Goal: Find specific page/section: Find specific page/section

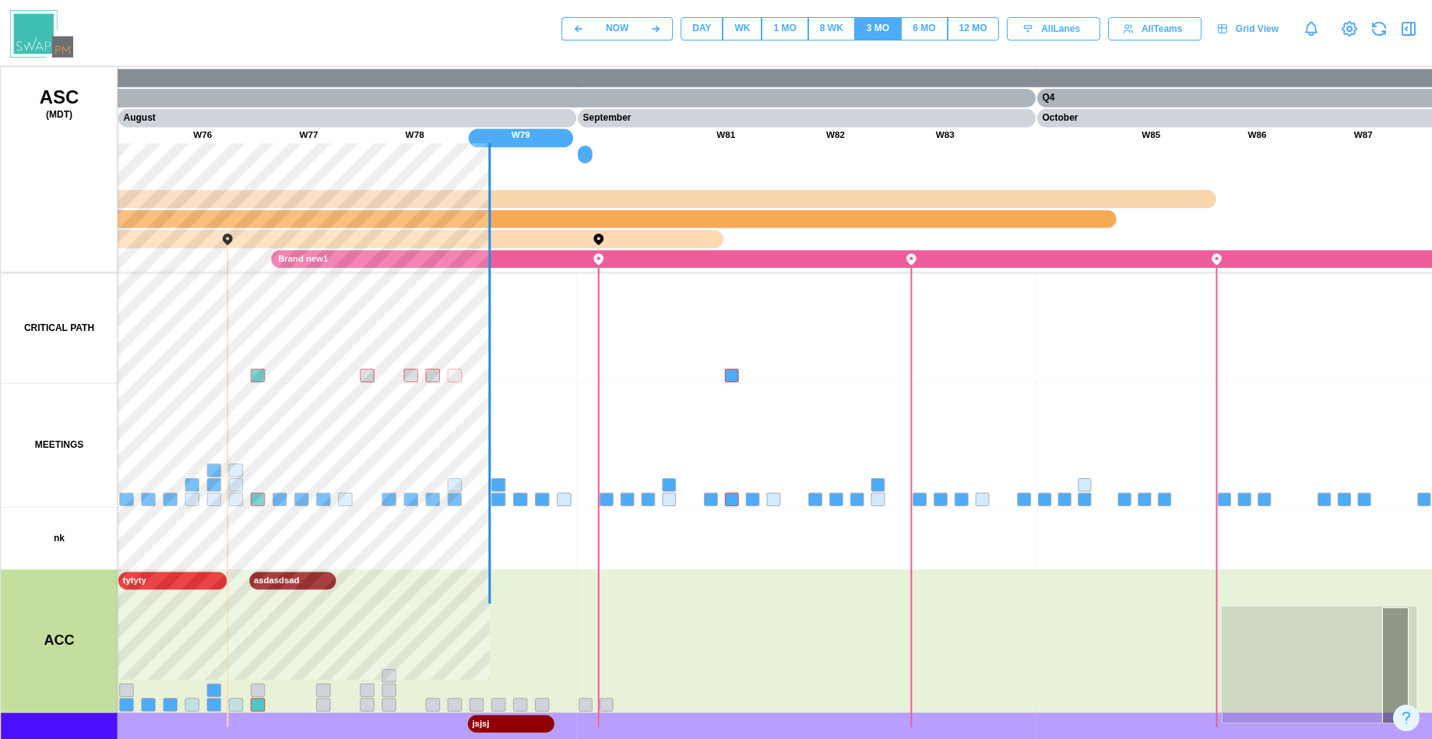
click at [748, 32] on div "WK" at bounding box center [742, 28] width 16 height 15
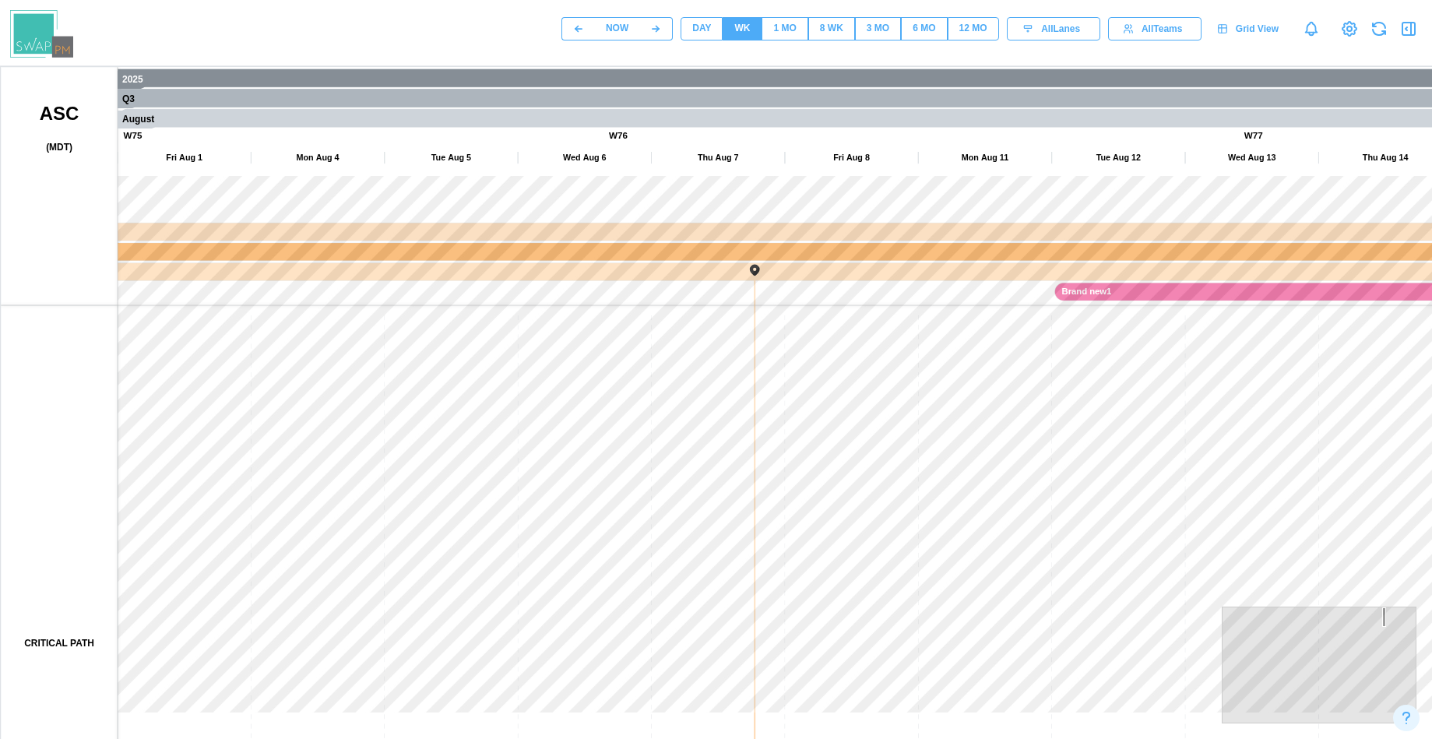
click at [716, 33] on button "DAY" at bounding box center [702, 28] width 42 height 23
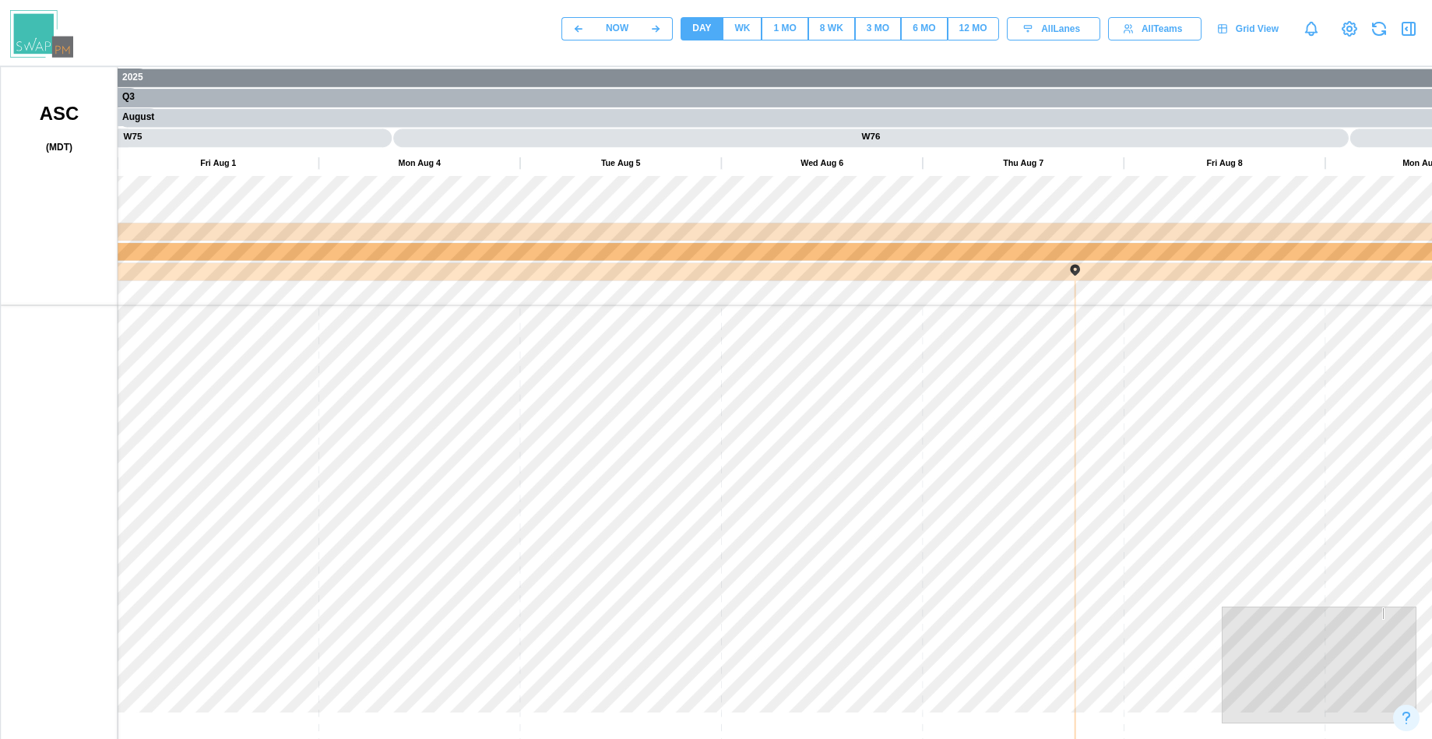
click at [1225, 26] on icon at bounding box center [1222, 28] width 11 height 11
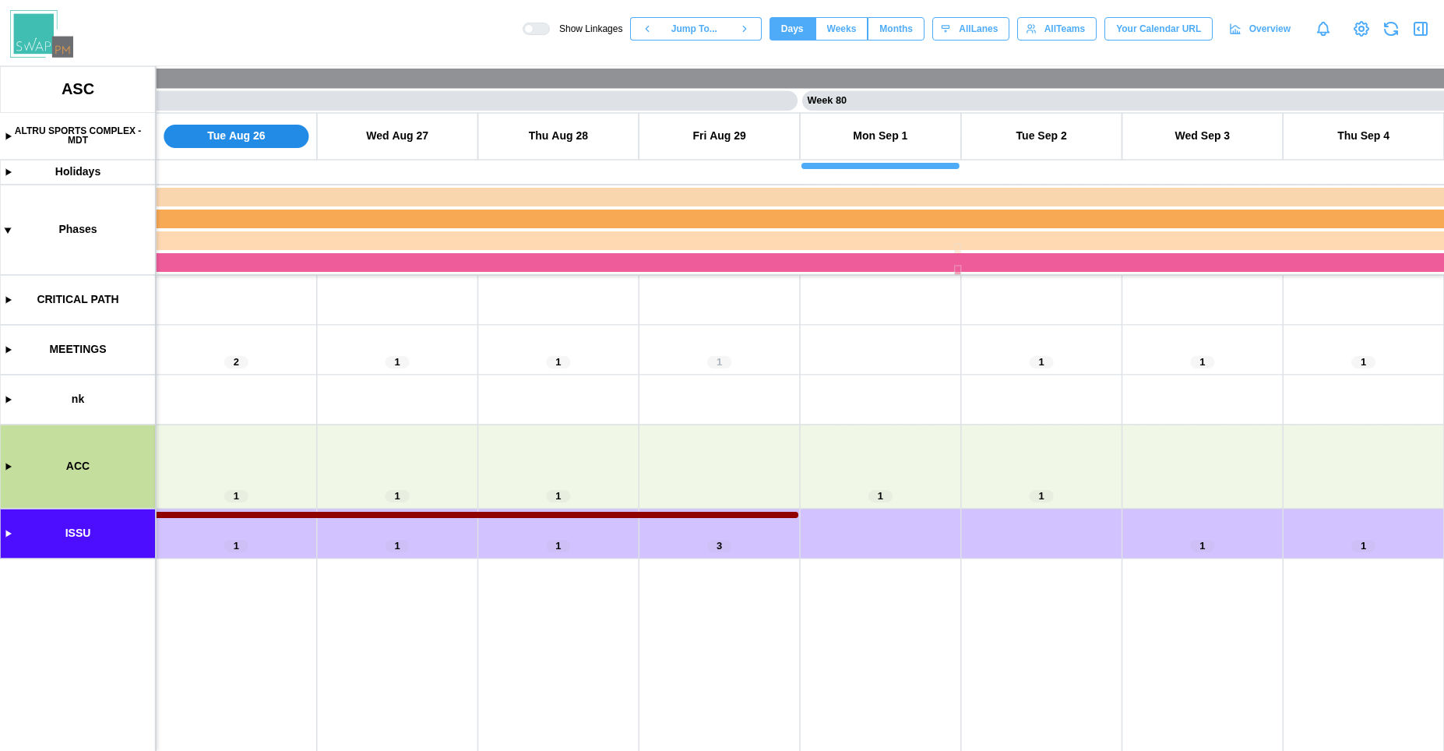
scroll to position [0, 62944]
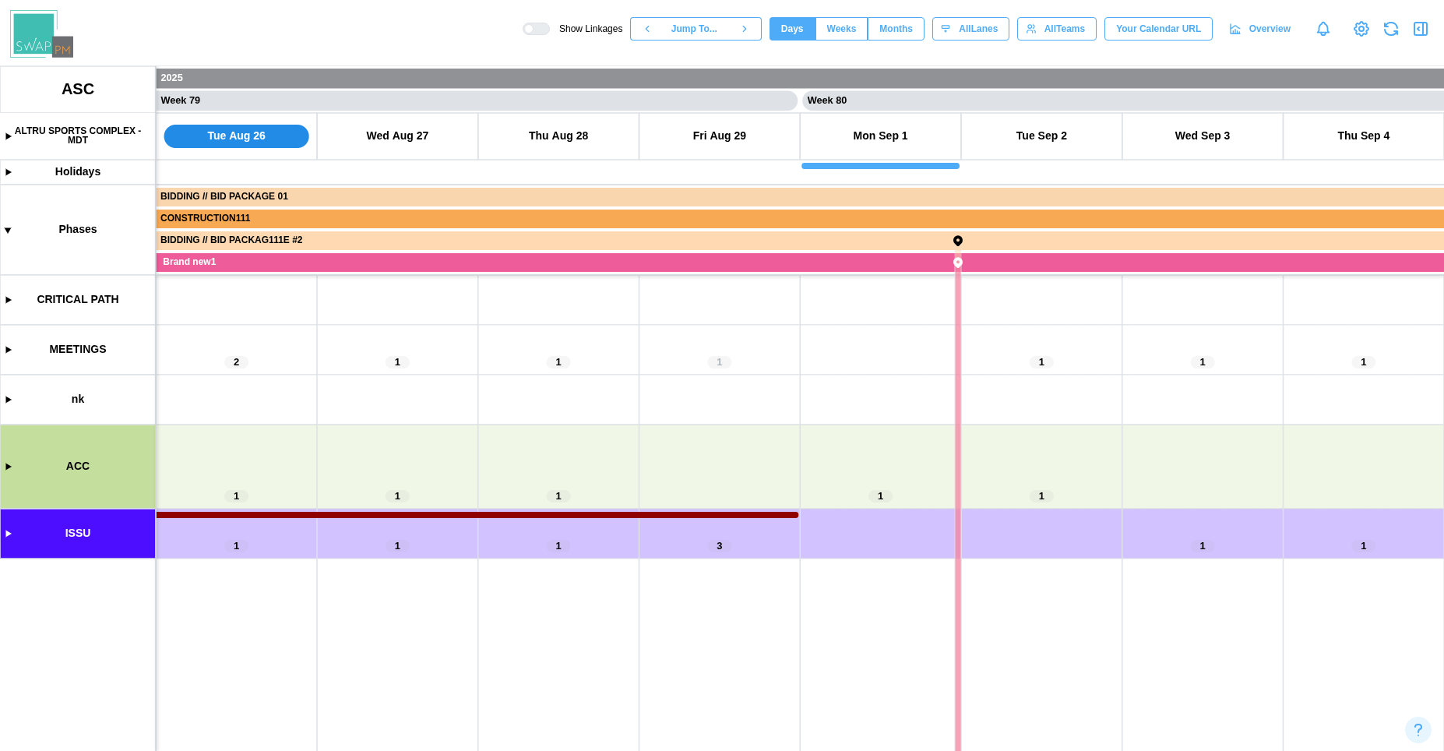
click at [867, 31] on button "Months" at bounding box center [895, 28] width 57 height 23
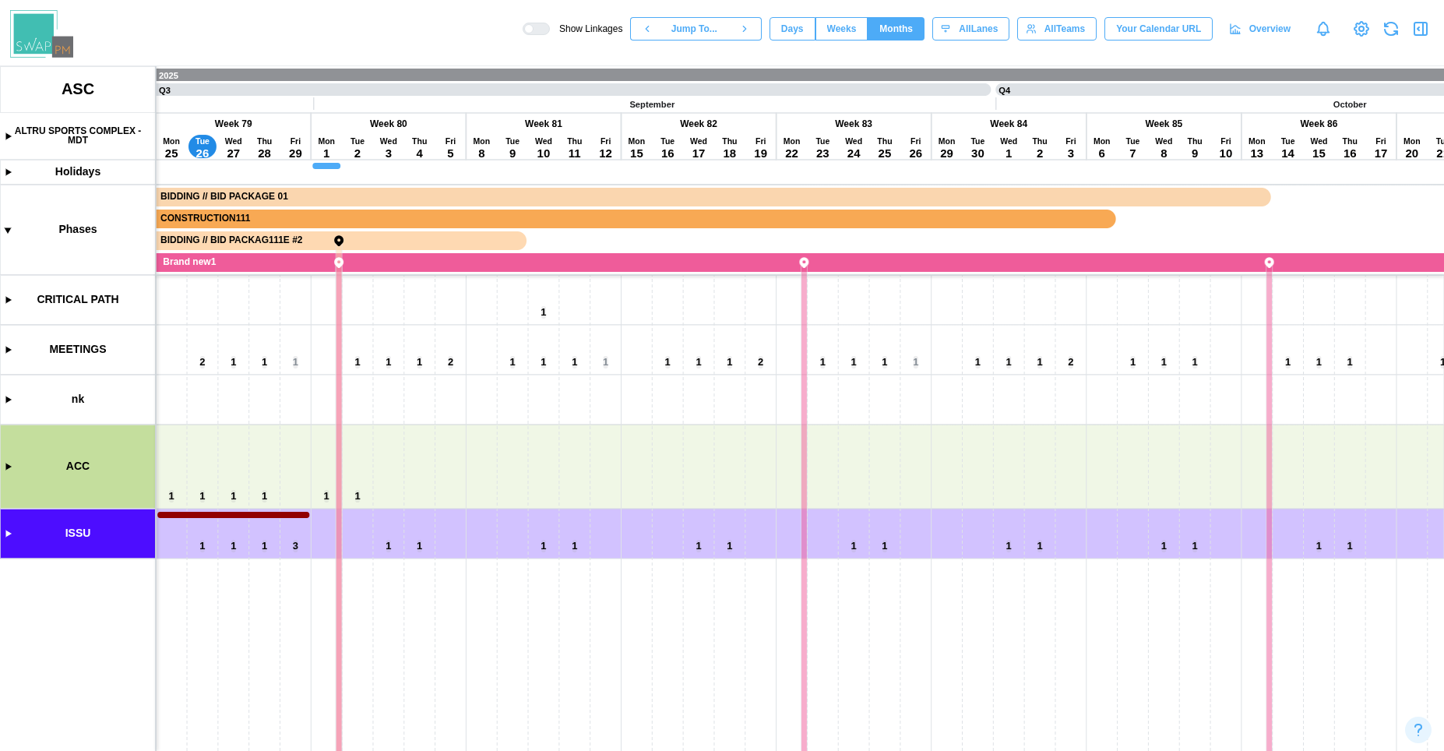
scroll to position [0, 11625]
drag, startPoint x: 470, startPoint y: 467, endPoint x: 902, endPoint y: 484, distance: 432.5
click at [902, 484] on canvas at bounding box center [722, 408] width 1444 height 684
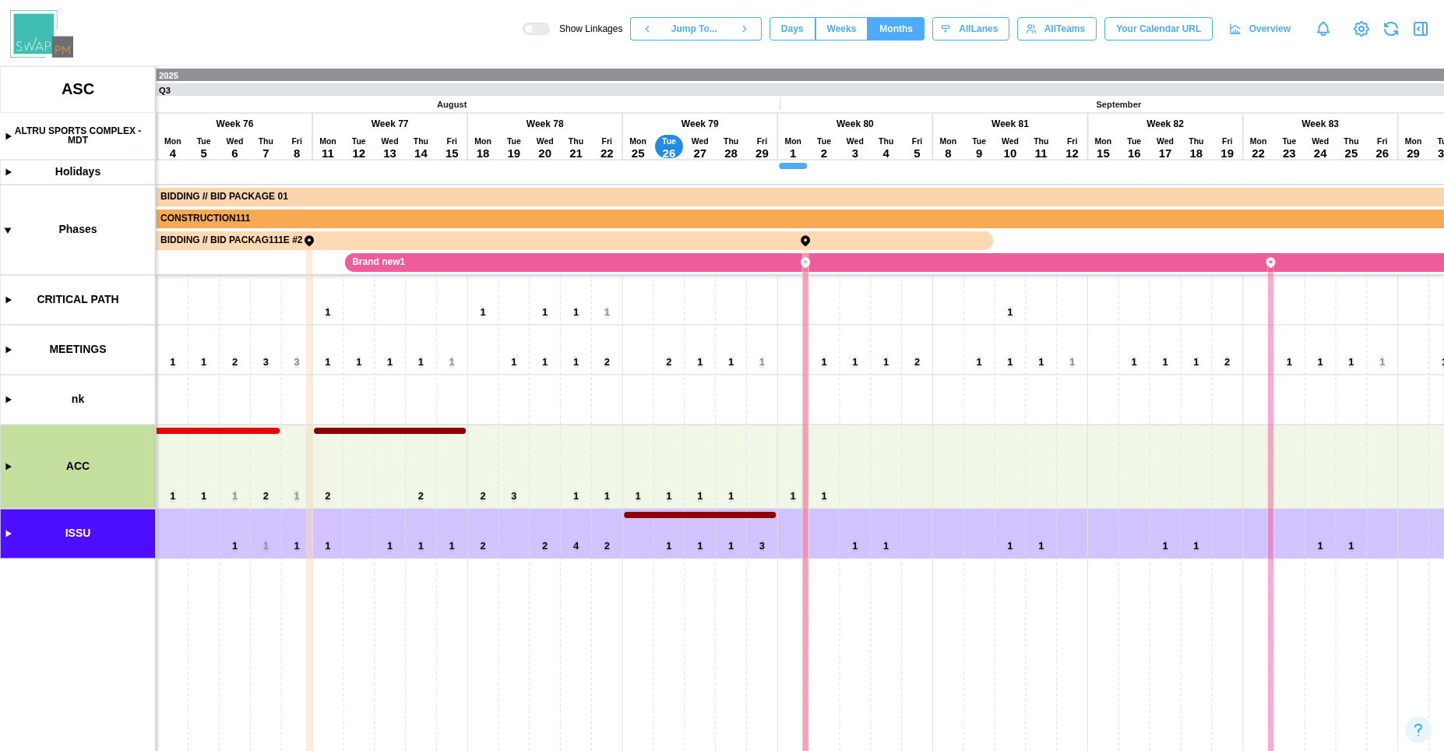
click at [5, 470] on canvas at bounding box center [722, 408] width 1444 height 684
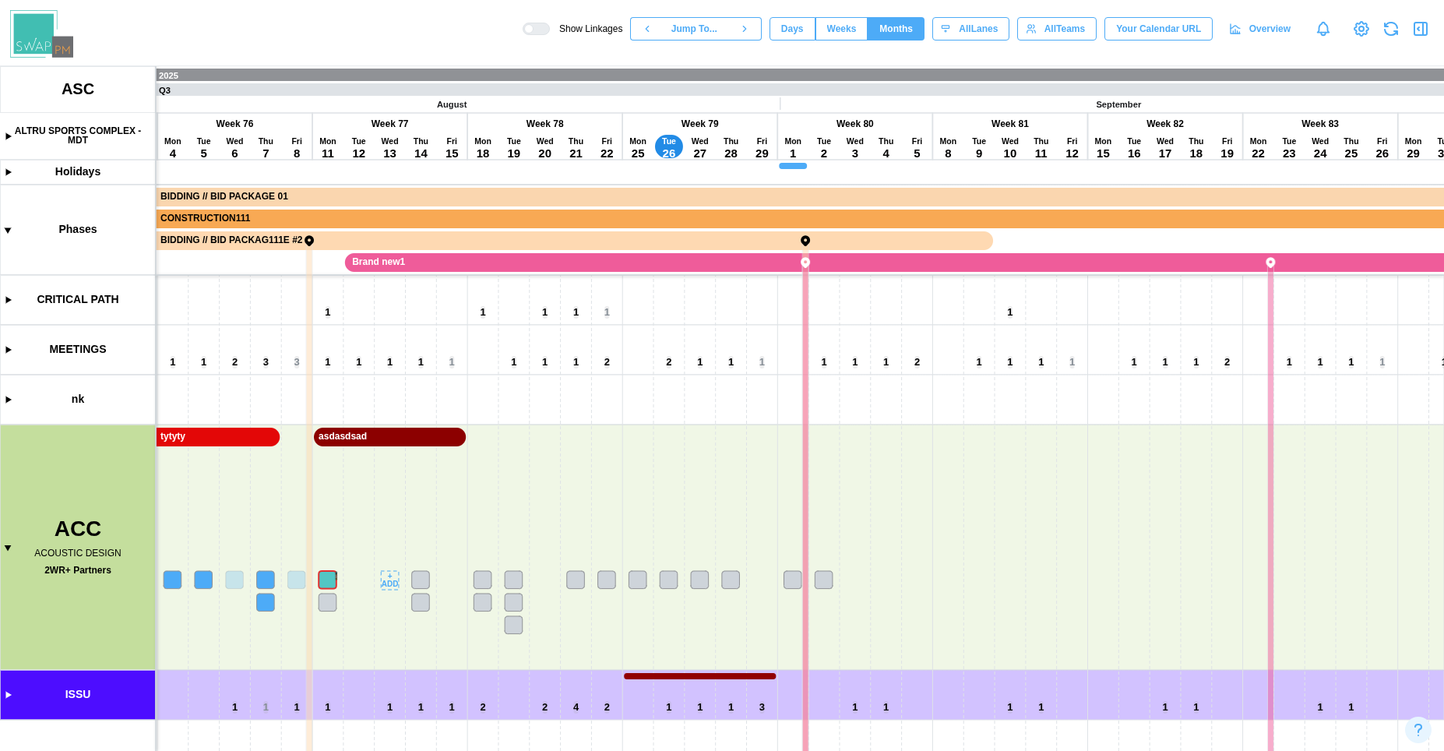
drag, startPoint x: 636, startPoint y: 468, endPoint x: 1122, endPoint y: 433, distance: 487.1
click at [1122, 433] on canvas at bounding box center [722, 408] width 1444 height 684
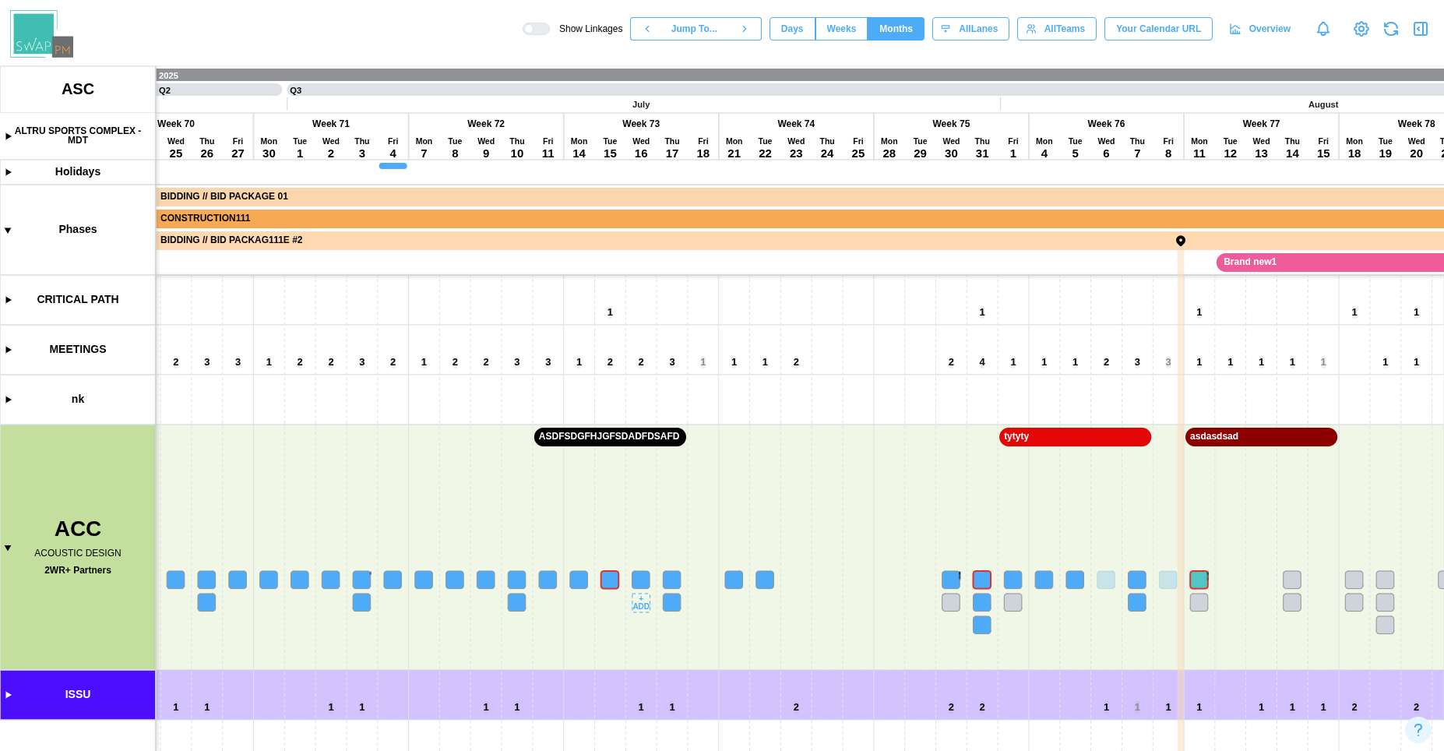
drag, startPoint x: 565, startPoint y: 473, endPoint x: 1254, endPoint y: 445, distance: 688.9
click at [1254, 445] on canvas at bounding box center [722, 408] width 1444 height 684
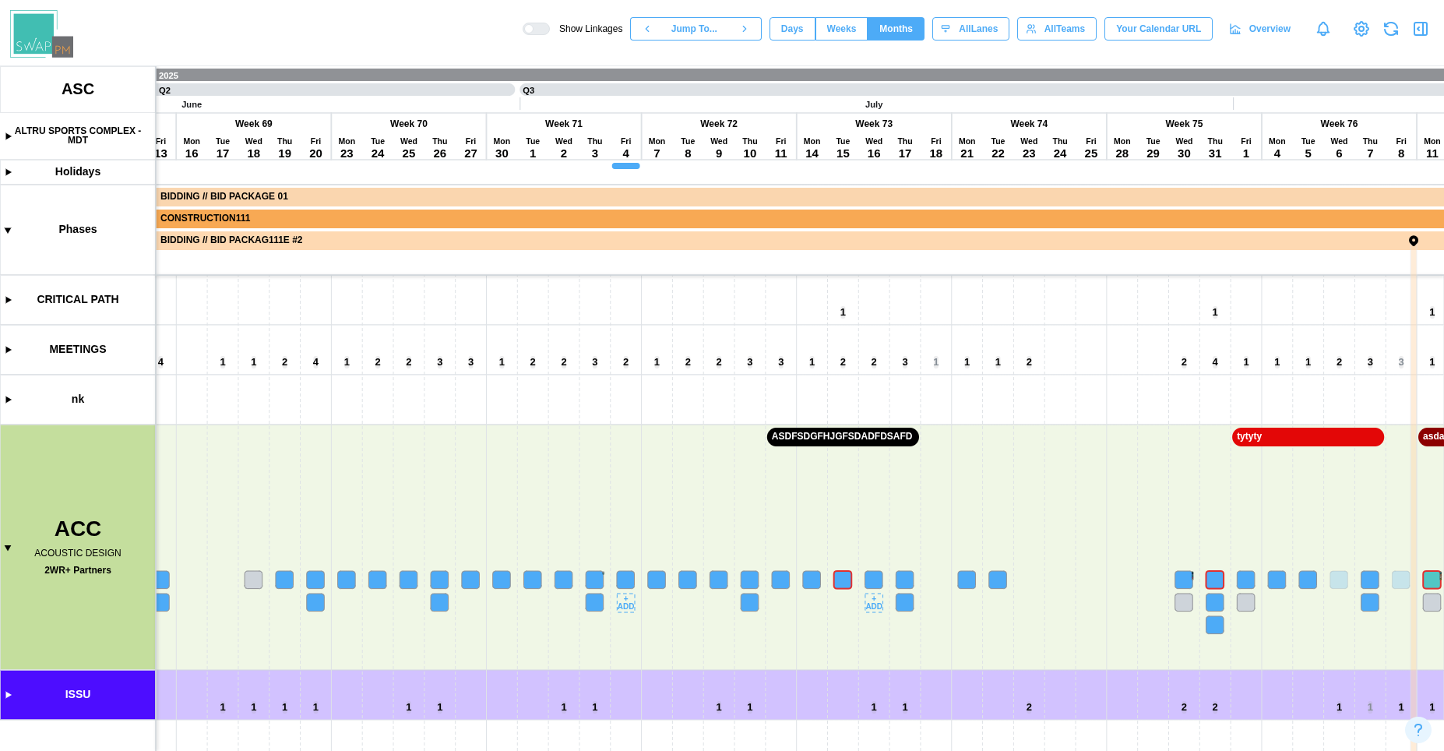
drag, startPoint x: 1002, startPoint y: 508, endPoint x: 616, endPoint y: 513, distance: 386.2
click at [616, 513] on canvas at bounding box center [722, 408] width 1444 height 684
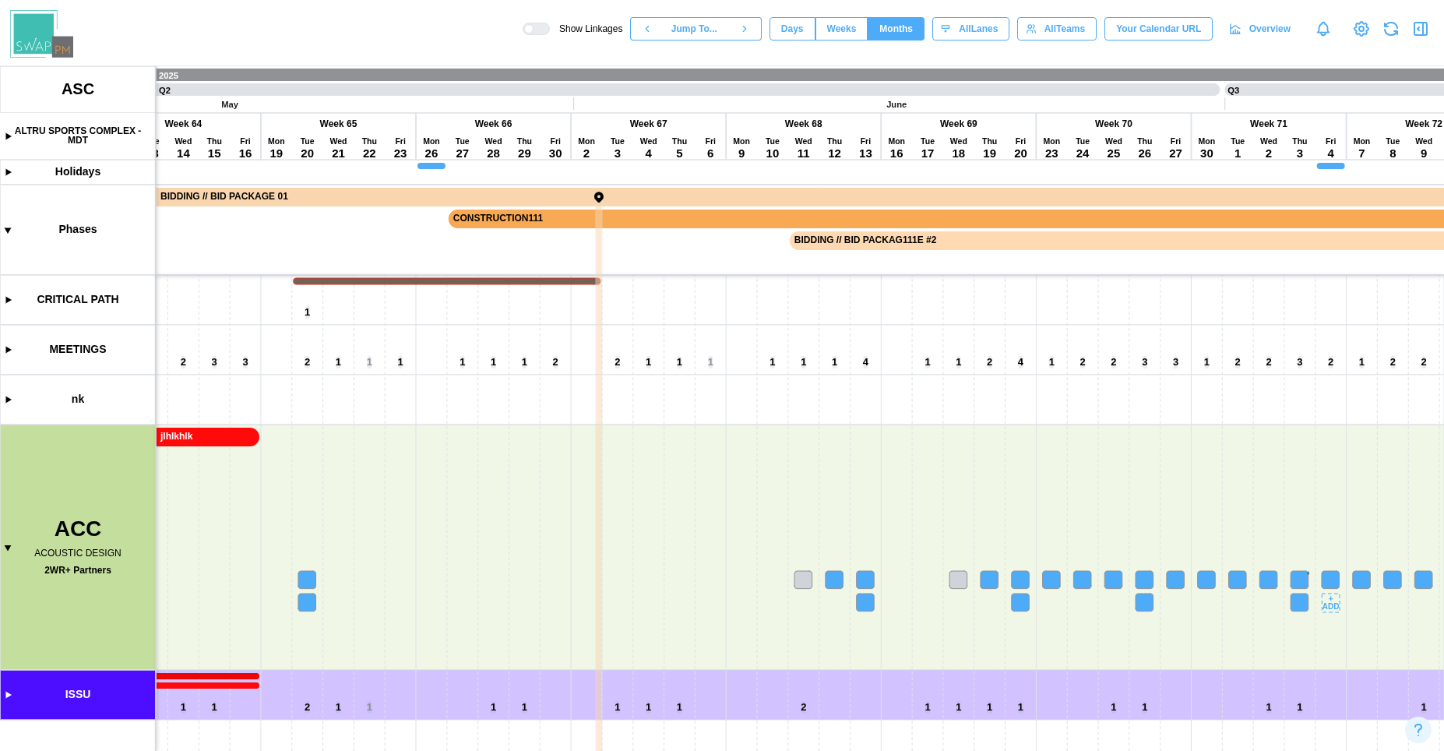
drag, startPoint x: 626, startPoint y: 506, endPoint x: 1298, endPoint y: 517, distance: 672.0
click at [1298, 517] on canvas at bounding box center [722, 408] width 1444 height 684
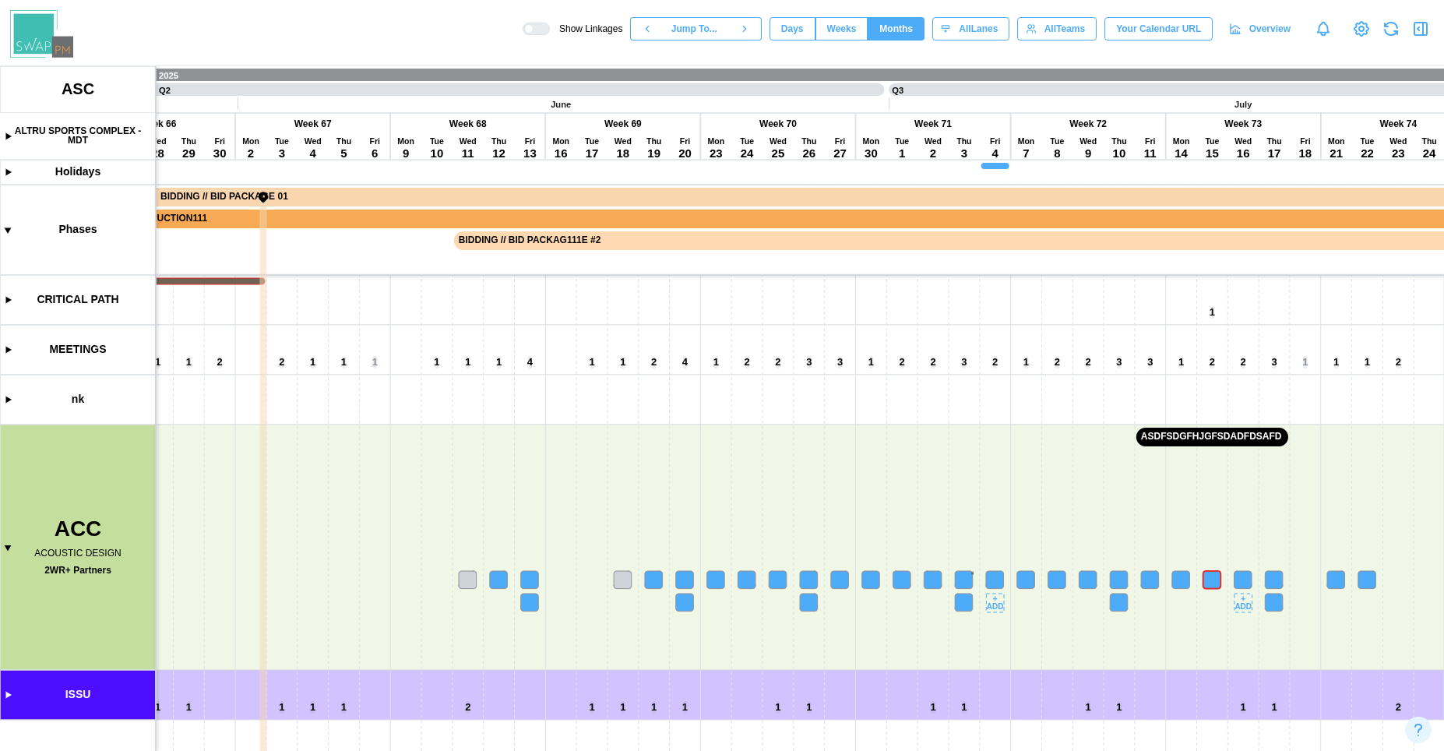
drag, startPoint x: 1298, startPoint y: 517, endPoint x: 431, endPoint y: 525, distance: 866.6
click at [431, 525] on canvas at bounding box center [722, 408] width 1444 height 684
drag, startPoint x: 833, startPoint y: 491, endPoint x: 647, endPoint y: 521, distance: 188.6
click at [647, 521] on canvas at bounding box center [722, 408] width 1444 height 684
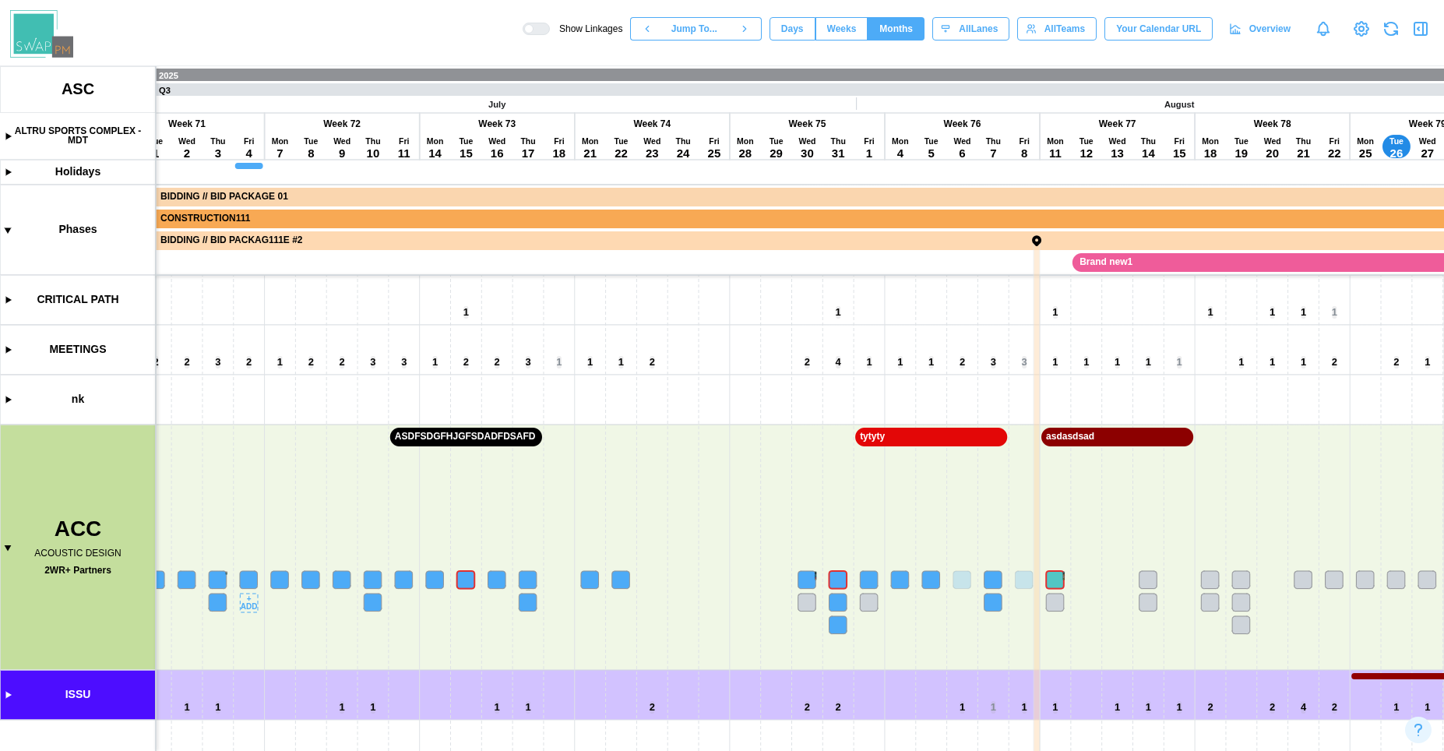
scroll to position [0, 10712]
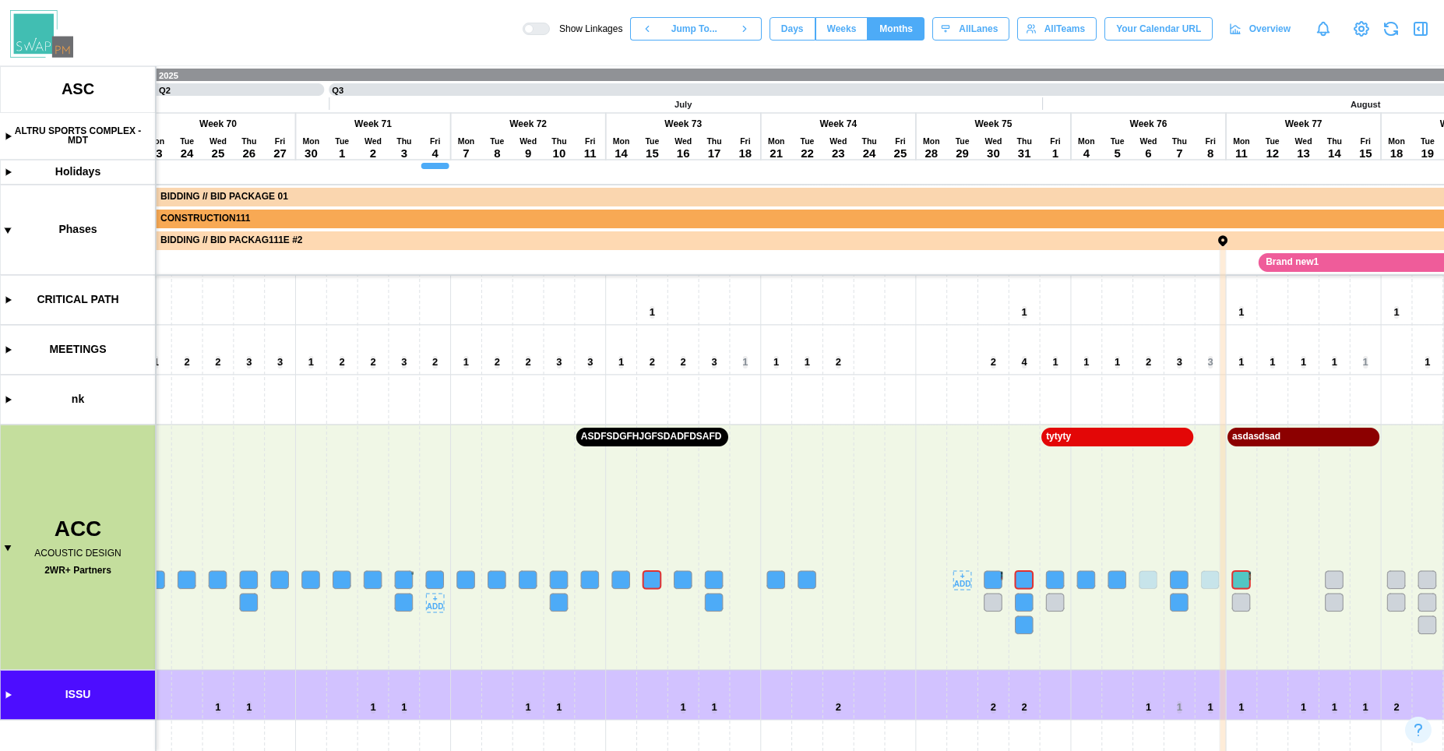
drag, startPoint x: 890, startPoint y: 498, endPoint x: 975, endPoint y: 476, distance: 87.6
click at [975, 476] on canvas at bounding box center [722, 408] width 1444 height 684
drag, startPoint x: 1109, startPoint y: 259, endPoint x: 716, endPoint y: 377, distance: 409.7
click at [716, 377] on canvas at bounding box center [722, 408] width 1444 height 684
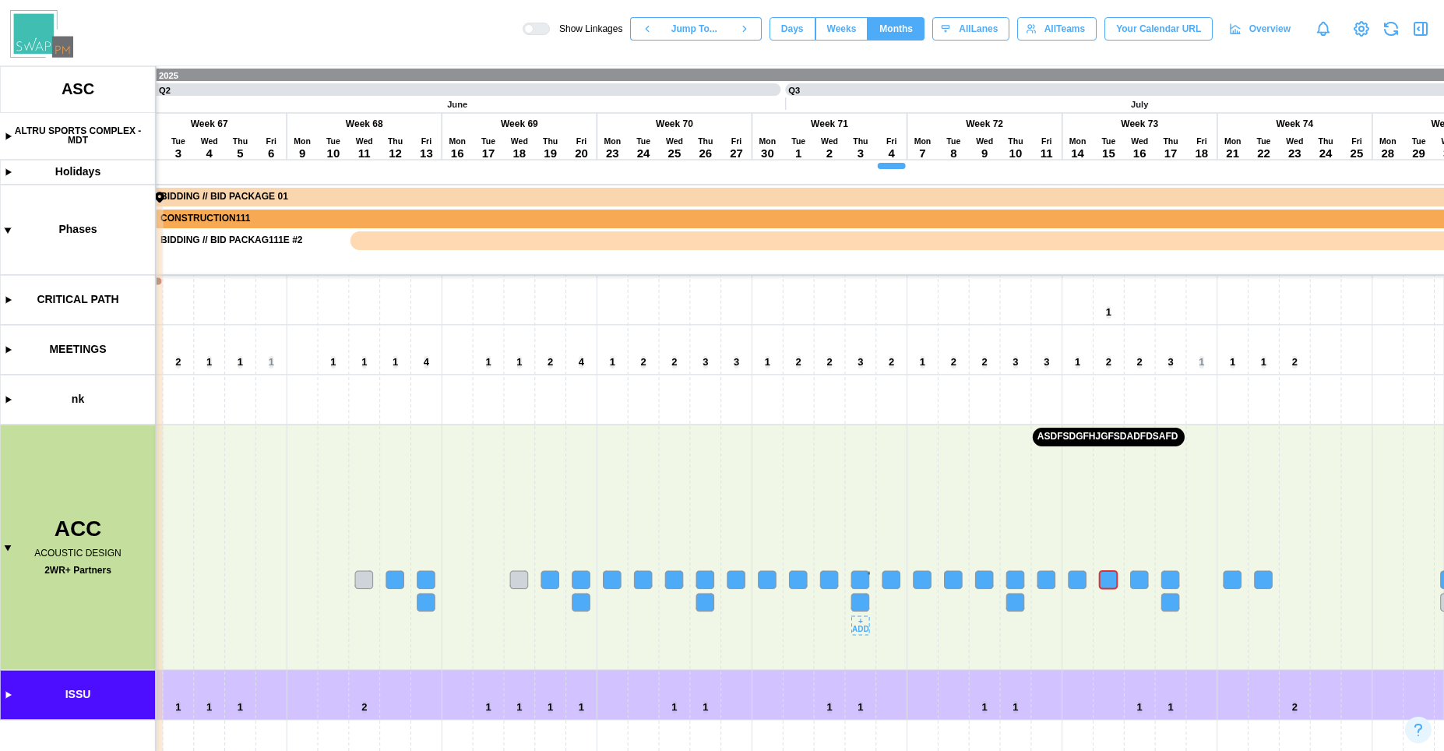
drag, startPoint x: 492, startPoint y: 493, endPoint x: 849, endPoint y: 487, distance: 356.7
click at [846, 487] on canvas at bounding box center [722, 408] width 1444 height 684
drag, startPoint x: 349, startPoint y: 401, endPoint x: 764, endPoint y: 392, distance: 415.1
click at [807, 373] on canvas at bounding box center [722, 408] width 1444 height 684
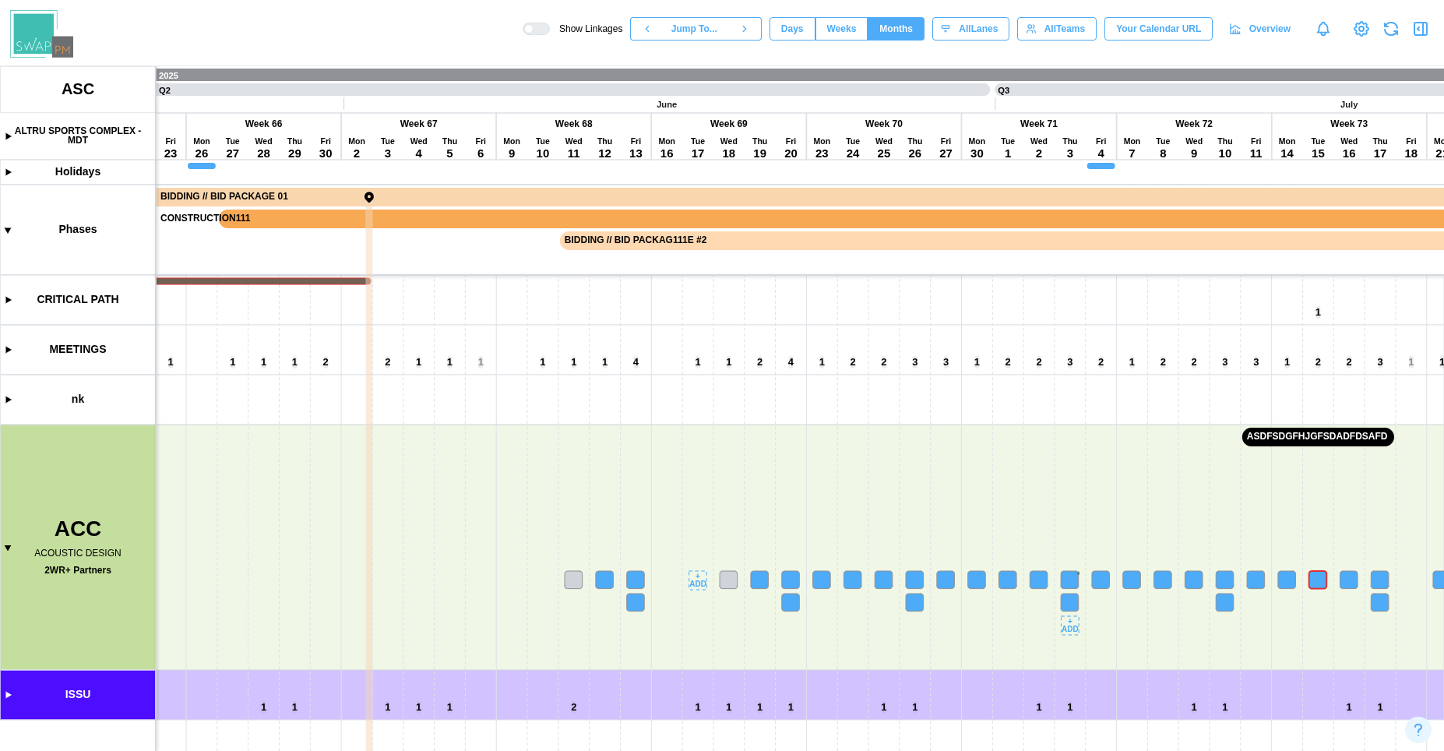
drag, startPoint x: 742, startPoint y: 476, endPoint x: 600, endPoint y: 463, distance: 143.1
click at [595, 480] on canvas at bounding box center [722, 408] width 1444 height 684
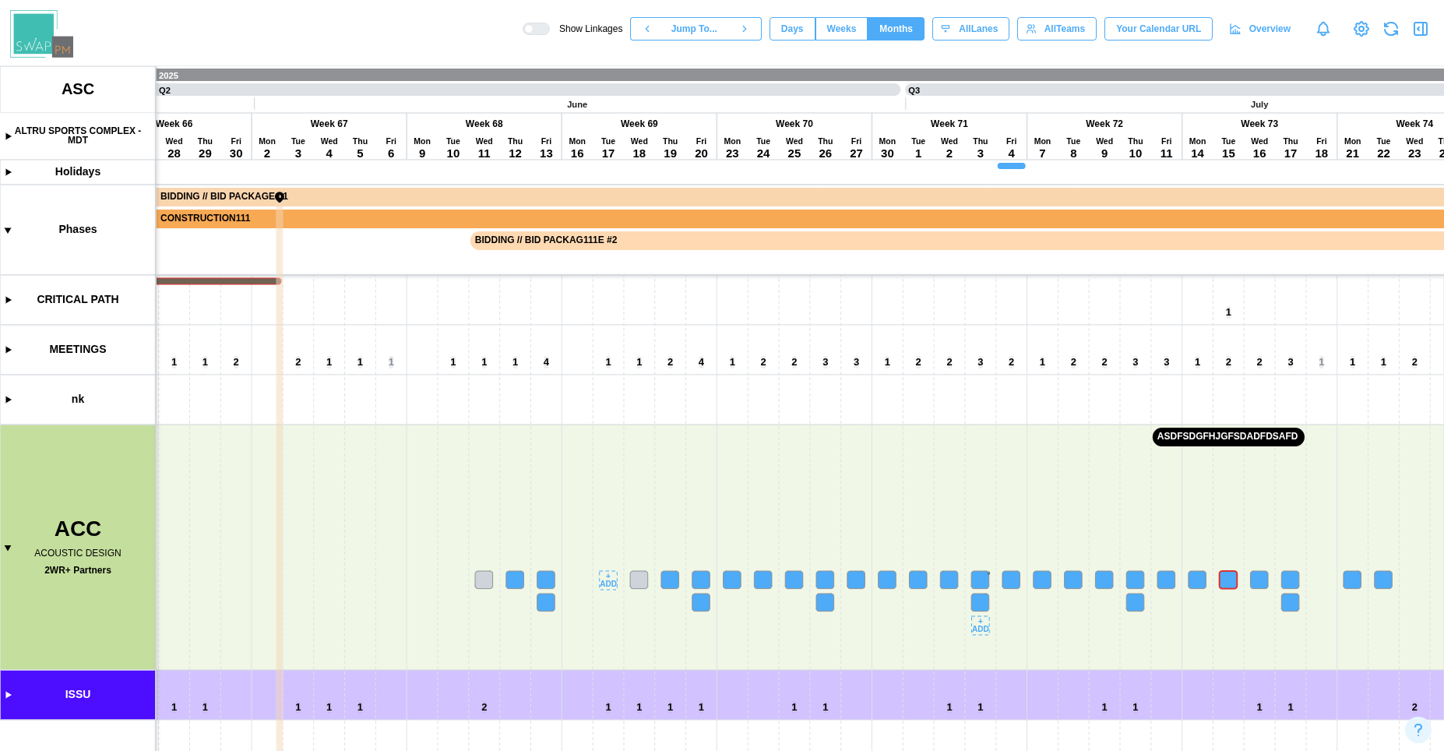
click at [790, 41] on div "Show Linkages Jump To... Days Weeks Months eightWeeks All Lanes All Teams Your …" at bounding box center [982, 29] width 921 height 26
click at [798, 27] on button "Days" at bounding box center [792, 28] width 46 height 23
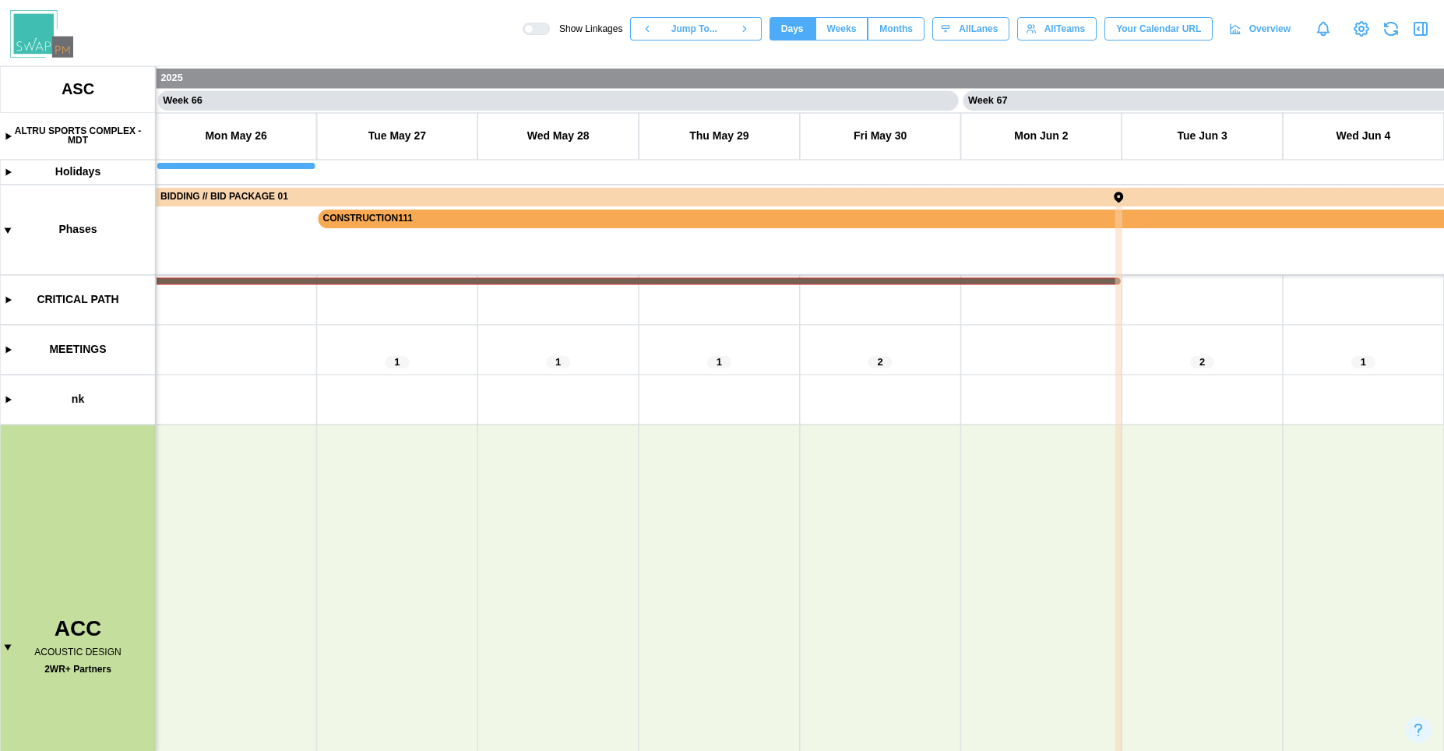
scroll to position [167, 0]
drag, startPoint x: 562, startPoint y: 556, endPoint x: 644, endPoint y: 329, distance: 240.9
click at [624, 247] on canvas at bounding box center [722, 408] width 1444 height 684
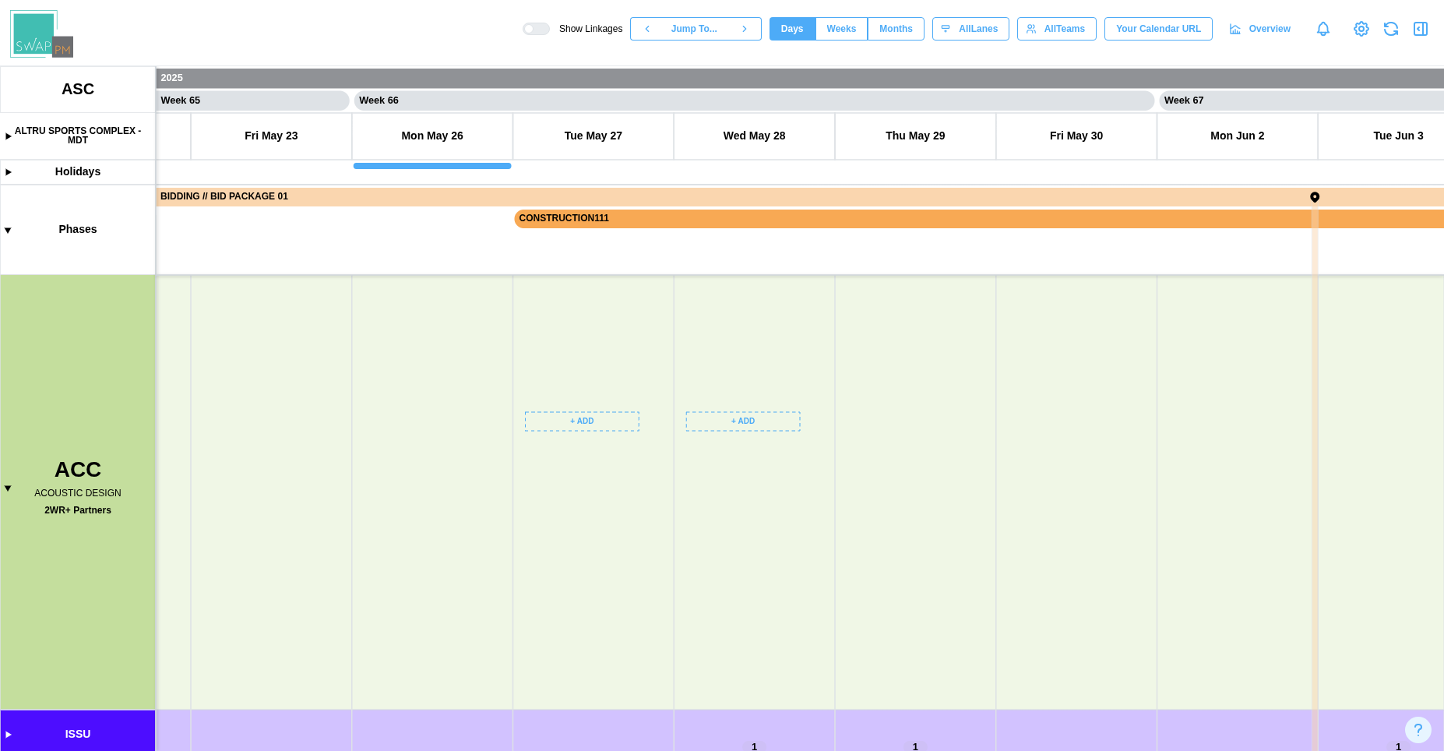
scroll to position [49, 0]
drag, startPoint x: 447, startPoint y: 570, endPoint x: 586, endPoint y: 633, distance: 153.0
click at [704, 668] on canvas at bounding box center [722, 408] width 1444 height 684
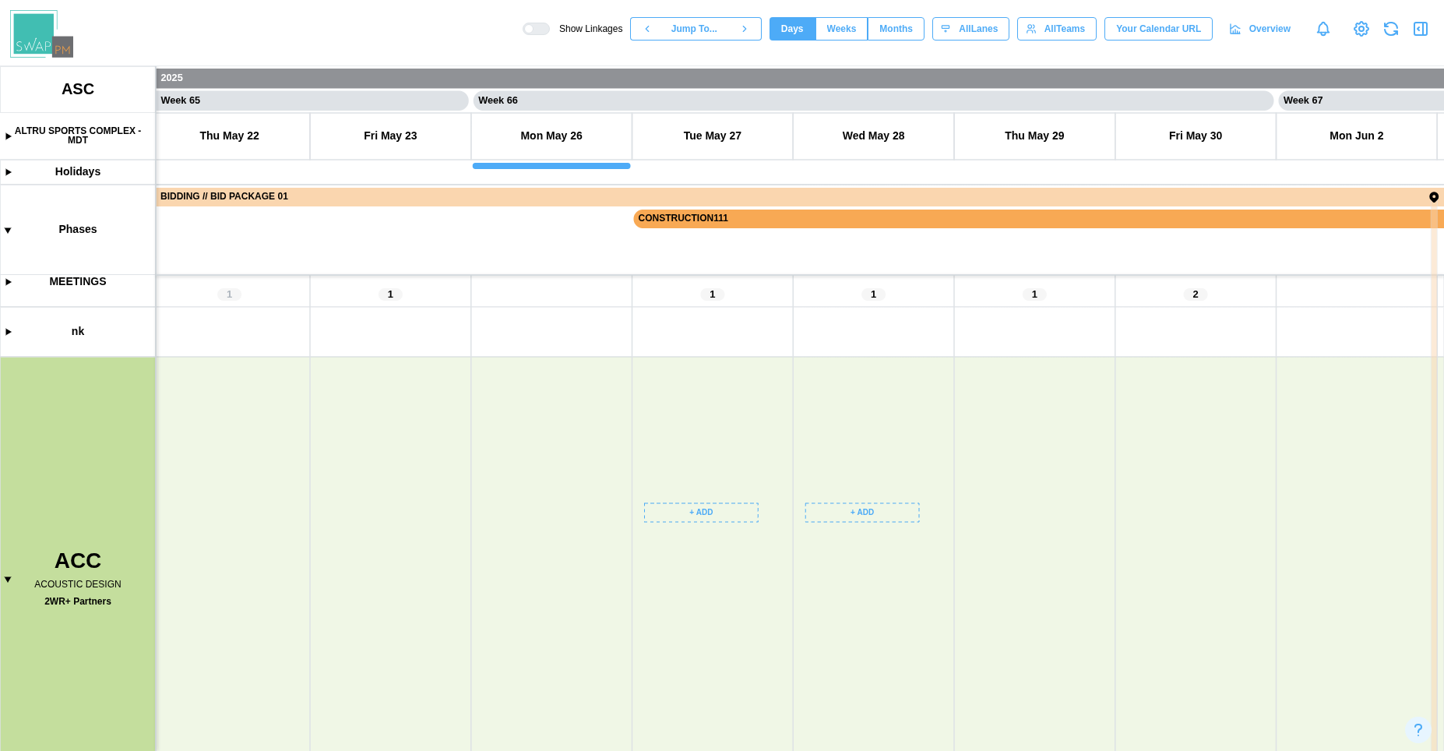
click at [899, 30] on span "Months" at bounding box center [895, 29] width 33 height 22
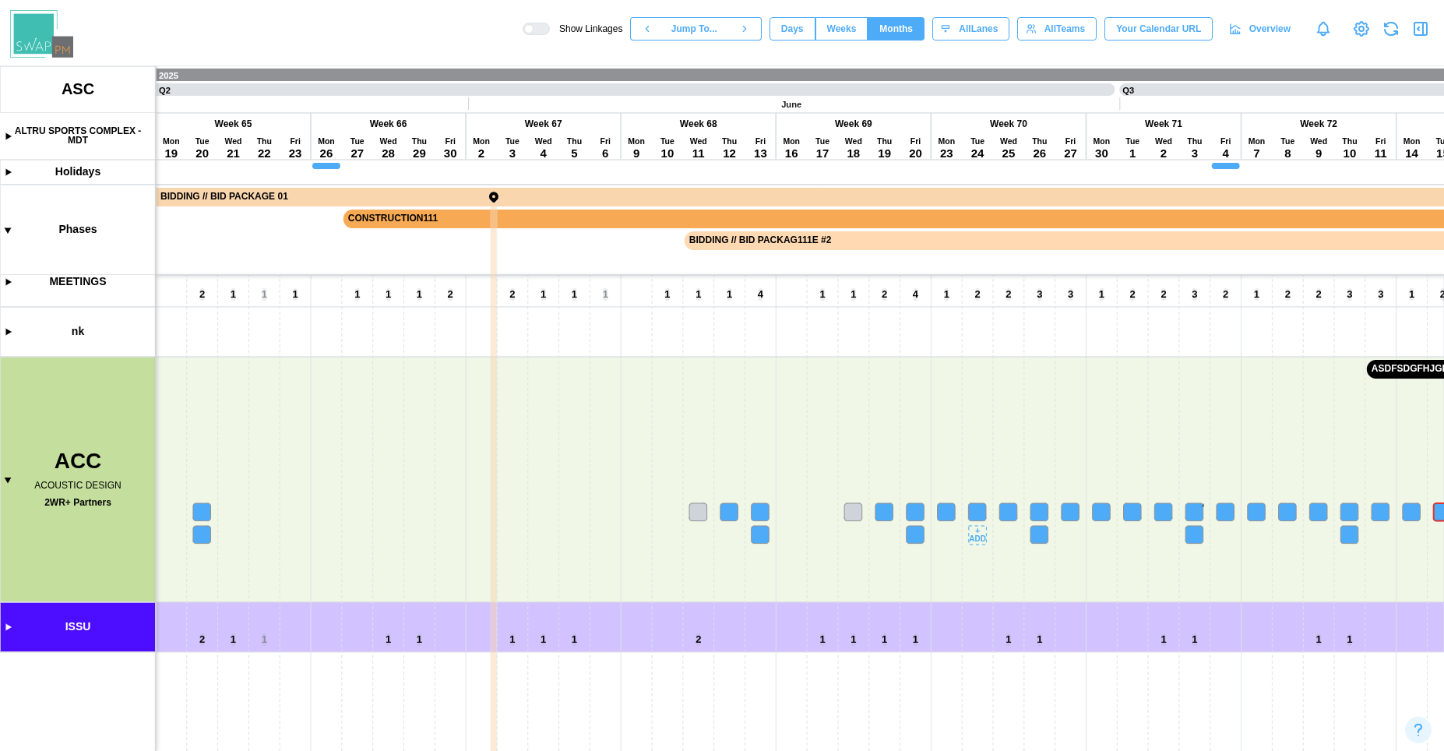
drag, startPoint x: 968, startPoint y: 536, endPoint x: 501, endPoint y: 545, distance: 467.3
click at [510, 566] on canvas at bounding box center [722, 408] width 1444 height 684
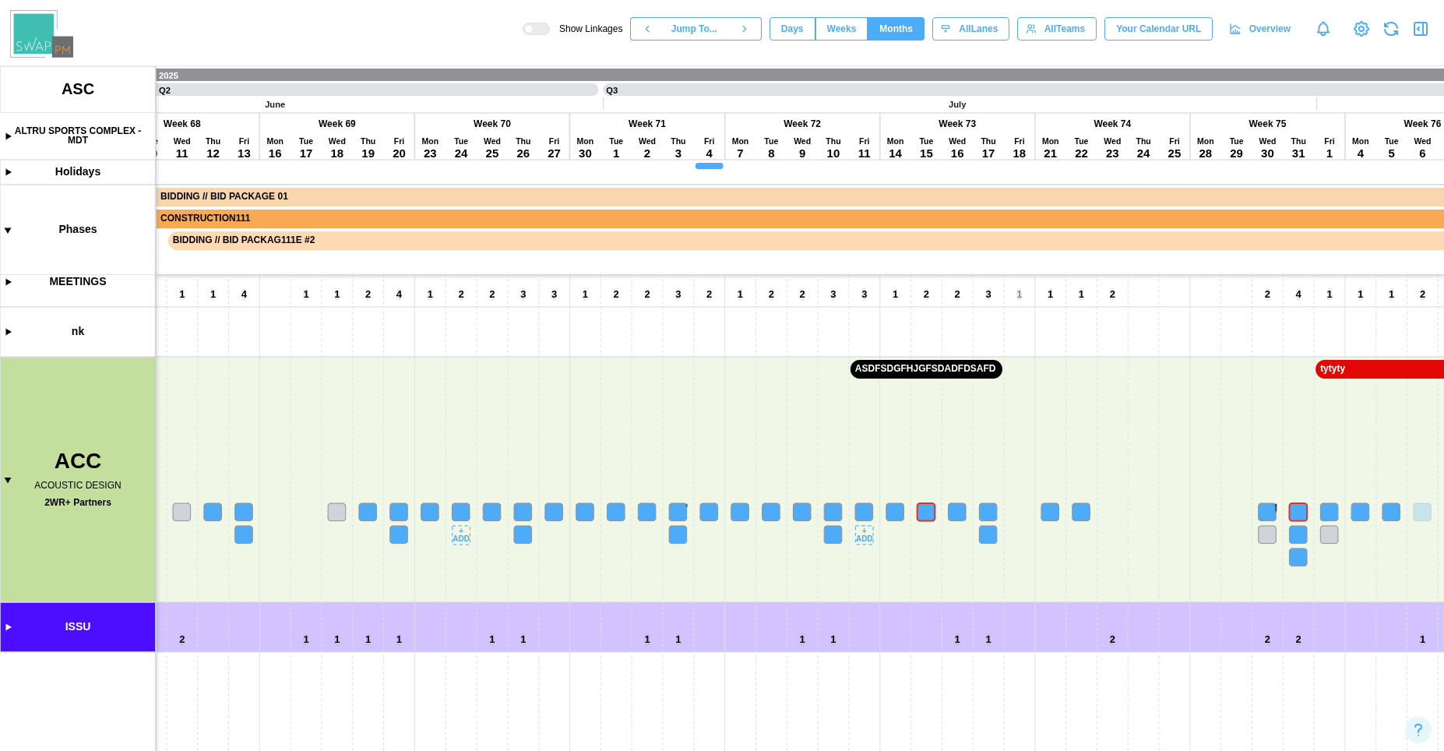
drag, startPoint x: 935, startPoint y: 420, endPoint x: 761, endPoint y: 430, distance: 174.7
click at [759, 427] on canvas at bounding box center [722, 408] width 1444 height 684
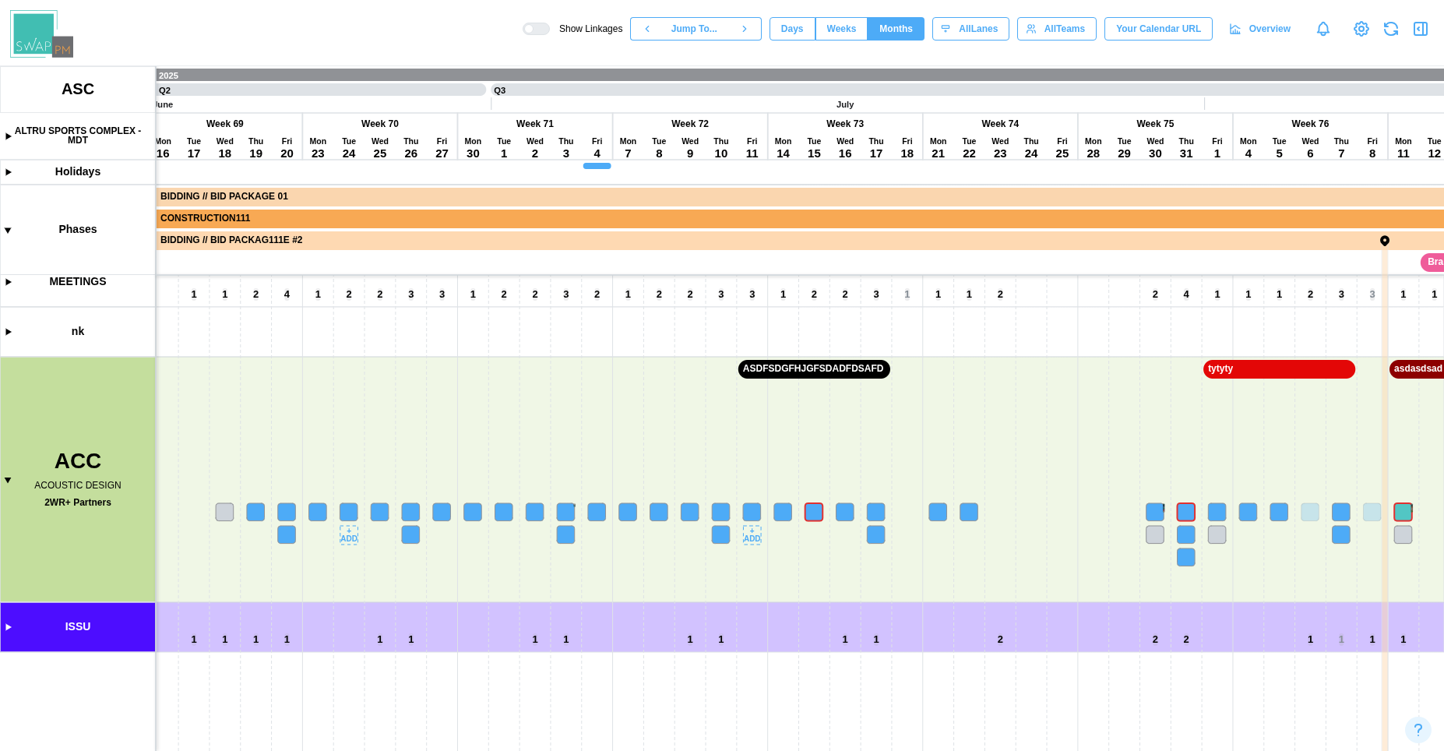
click at [753, 511] on canvas at bounding box center [722, 408] width 1444 height 684
click at [726, 517] on canvas at bounding box center [722, 408] width 1444 height 684
click at [725, 529] on canvas at bounding box center [722, 408] width 1444 height 684
click at [754, 507] on canvas at bounding box center [722, 408] width 1444 height 684
click at [800, 505] on canvas at bounding box center [722, 408] width 1444 height 684
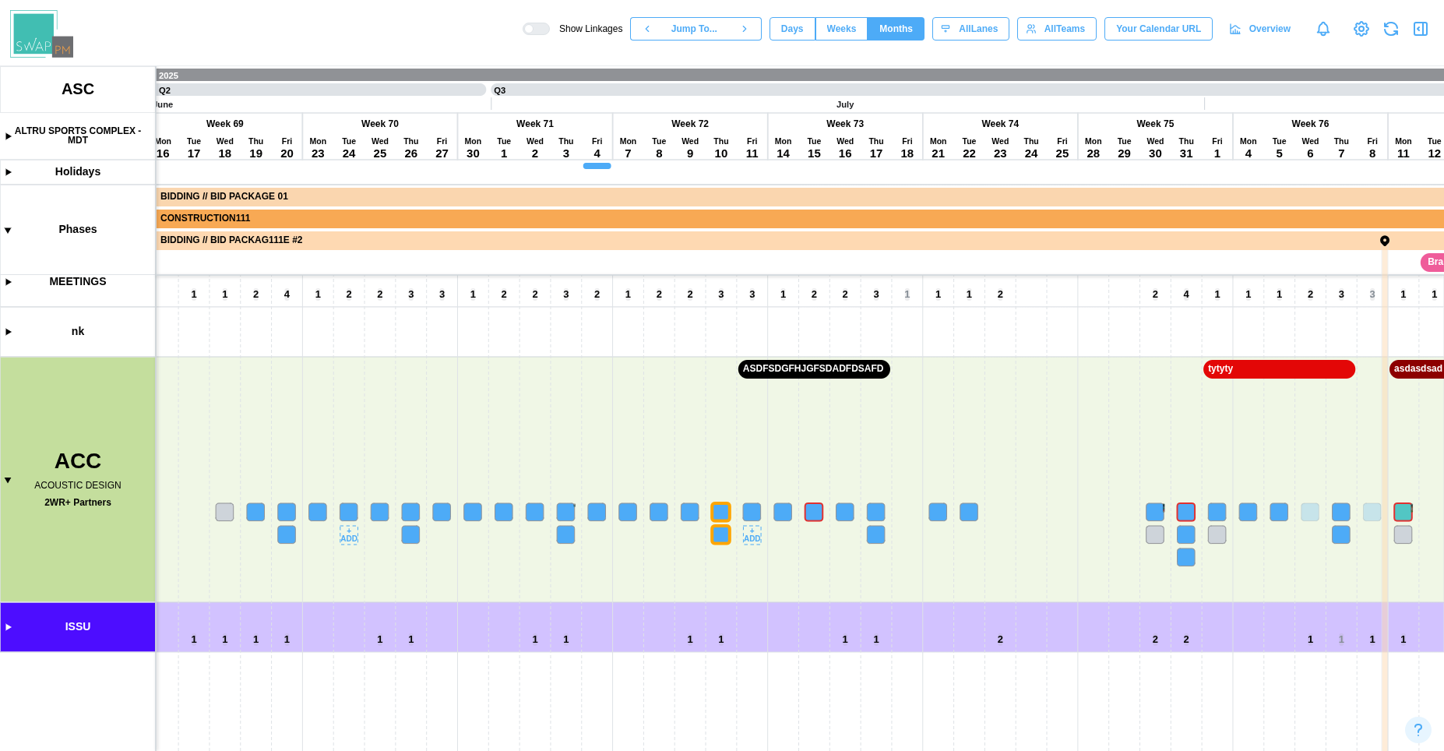
click at [790, 510] on canvas at bounding box center [722, 408] width 1444 height 684
click at [814, 510] on canvas at bounding box center [722, 408] width 1444 height 684
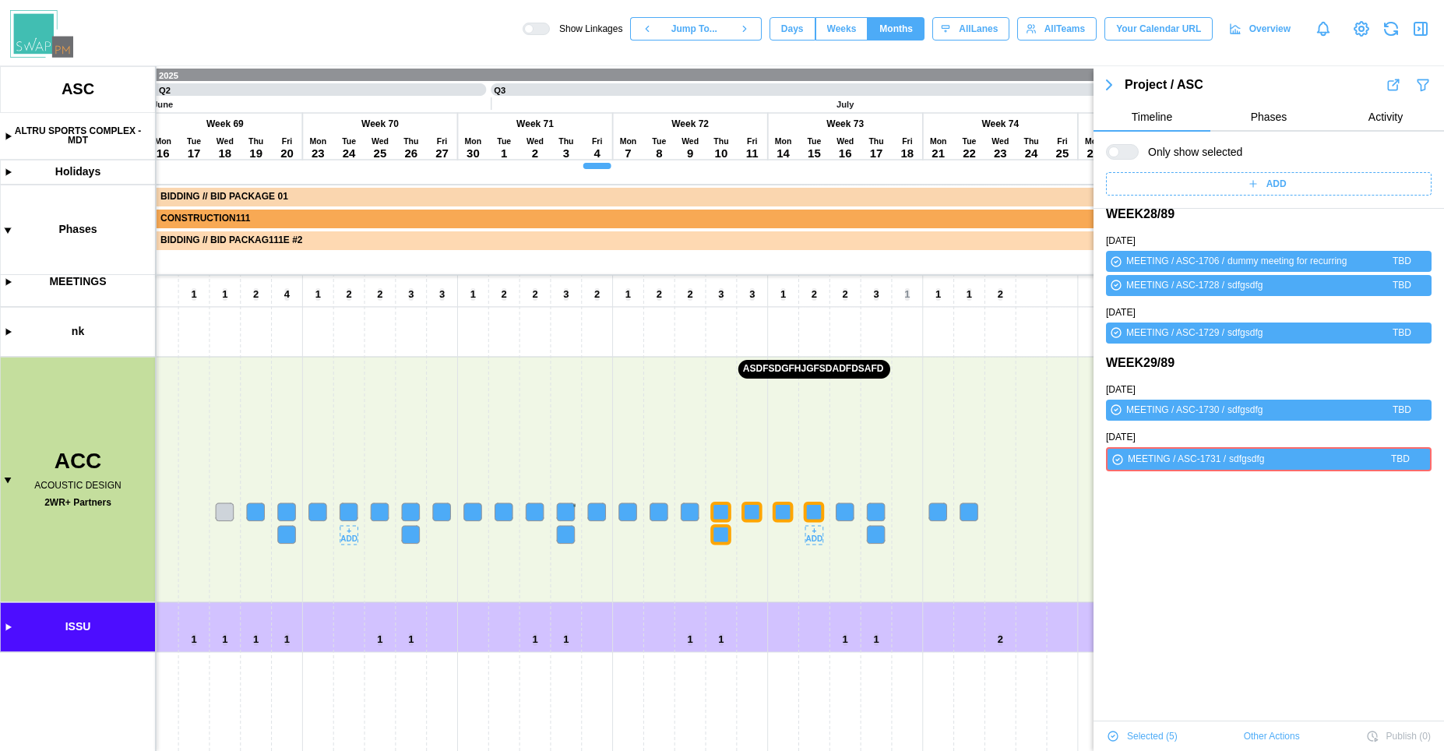
scroll to position [0, 0]
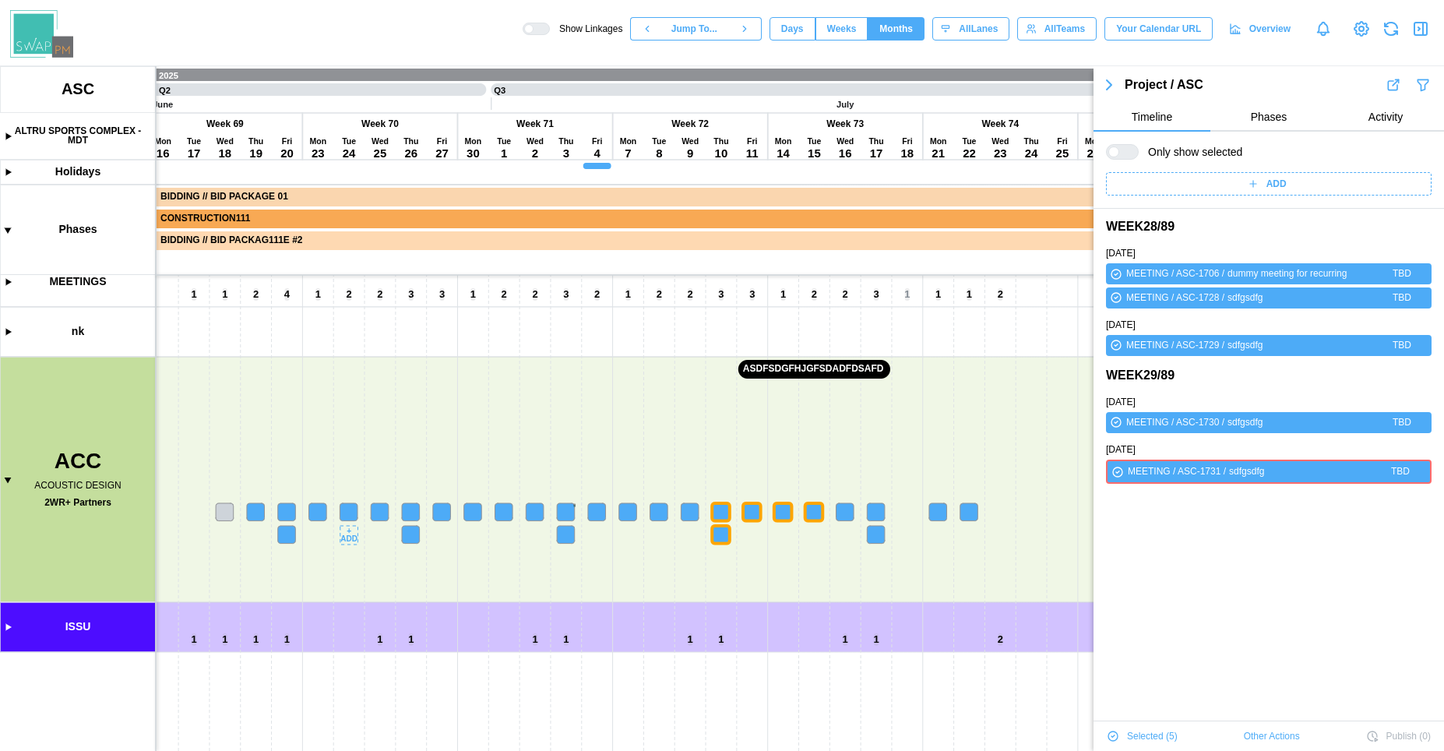
click at [1159, 730] on span "Selected ( 5 )" at bounding box center [1152, 736] width 51 height 22
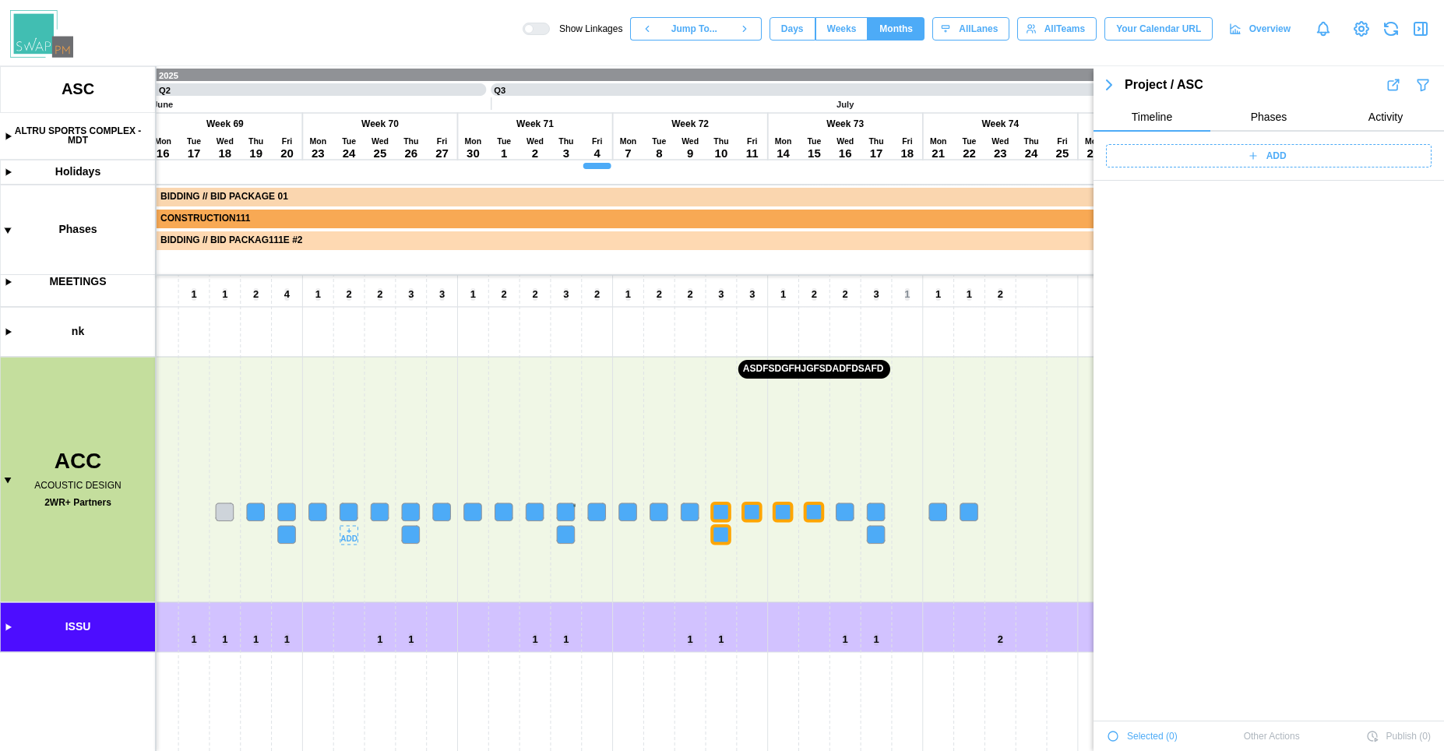
scroll to position [54495, 0]
